Goal: Transaction & Acquisition: Book appointment/travel/reservation

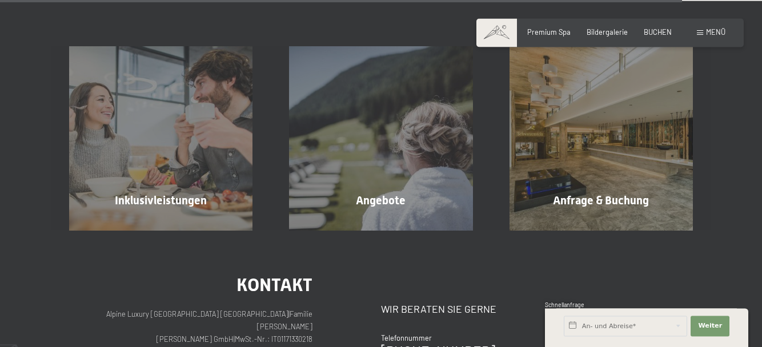
scroll to position [2708, 0]
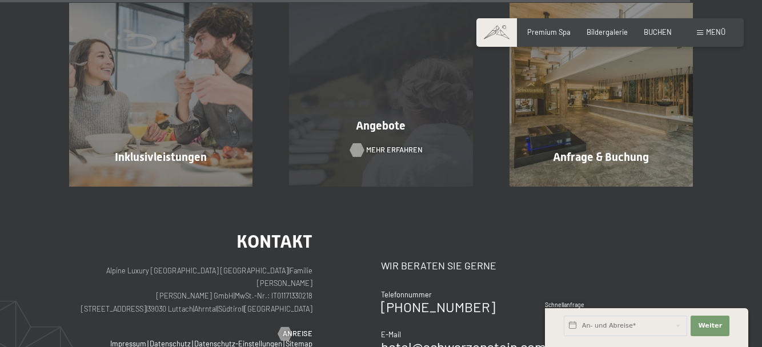
click at [372, 148] on span "Mehr erfahren" at bounding box center [394, 150] width 57 height 10
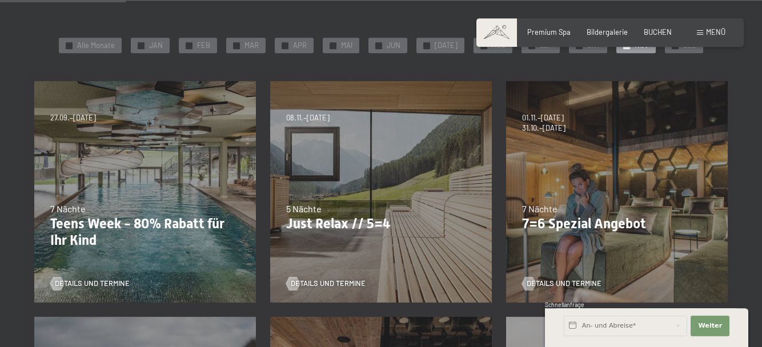
scroll to position [204, 0]
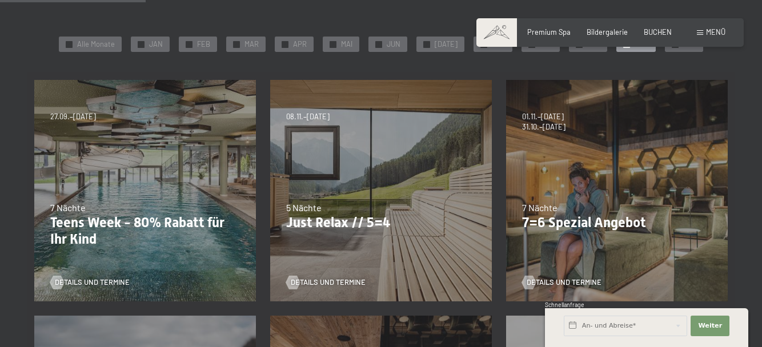
click at [357, 239] on div "07.09.–03.10.2025 21.12.–26.12.2025 11.01.–23.01.2026 08.03.–27.03.2026 08.11.–…" at bounding box center [381, 191] width 236 height 236
click at [291, 283] on div at bounding box center [293, 283] width 8 height 14
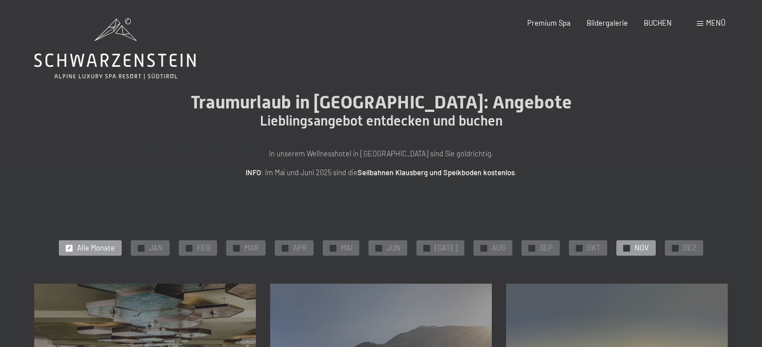
click at [634, 247] on span "NOV" at bounding box center [641, 248] width 14 height 10
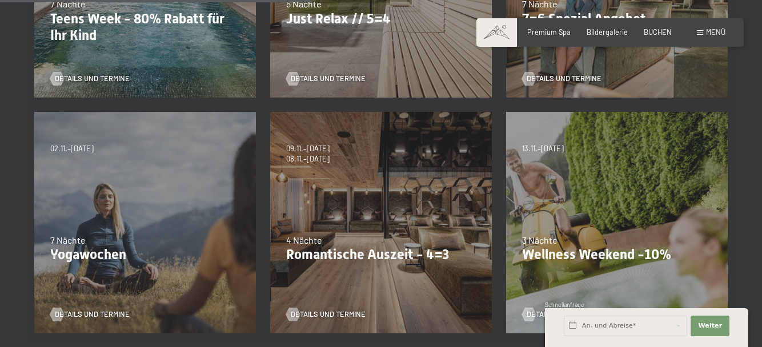
scroll to position [437, 0]
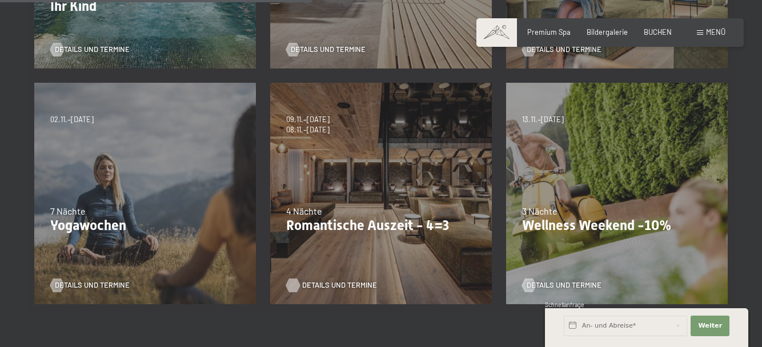
click at [290, 283] on div at bounding box center [293, 286] width 8 height 14
